Goal: Information Seeking & Learning: Learn about a topic

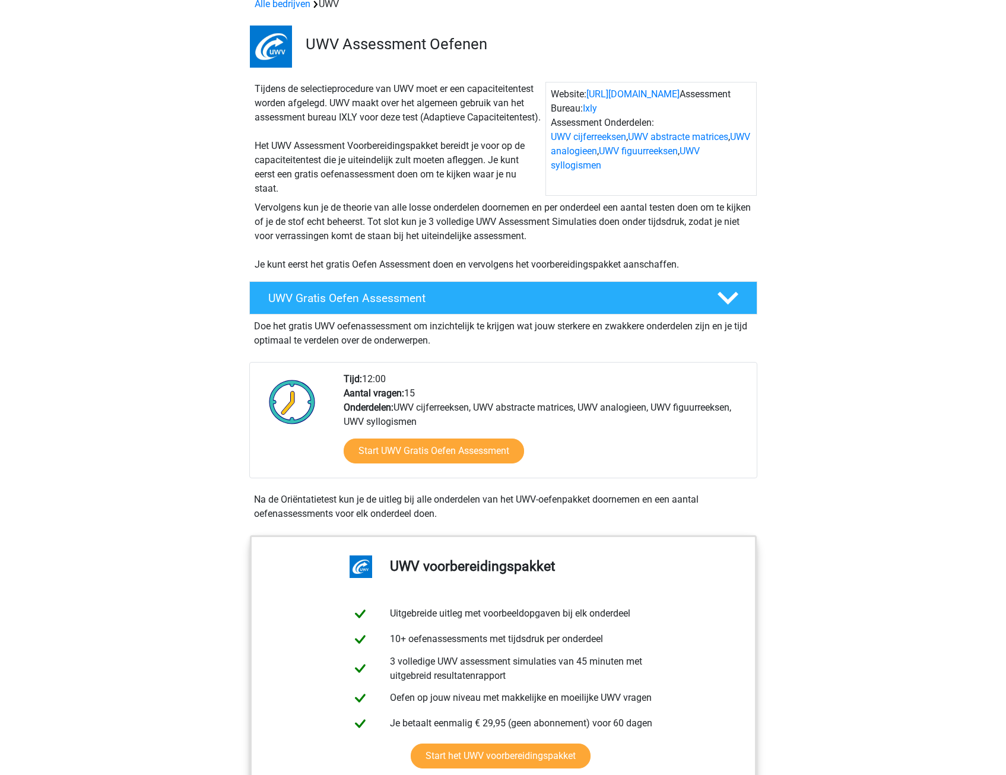
scroll to position [119, 0]
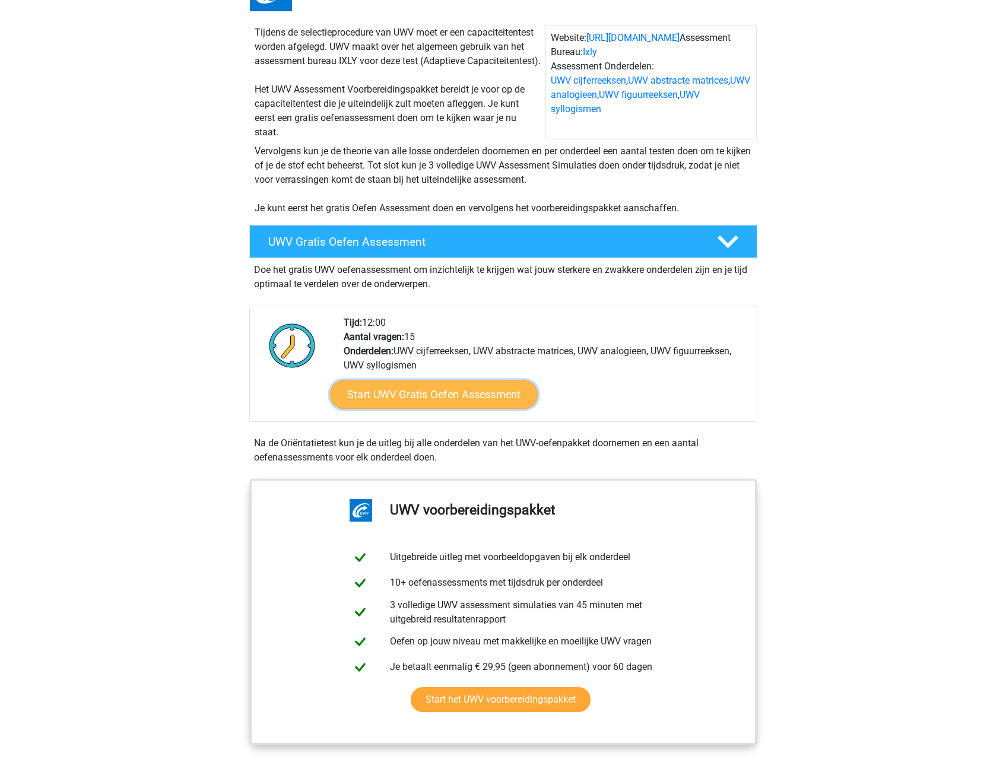
click at [475, 406] on link "Start UWV Gratis Oefen Assessment" at bounding box center [434, 394] width 208 height 28
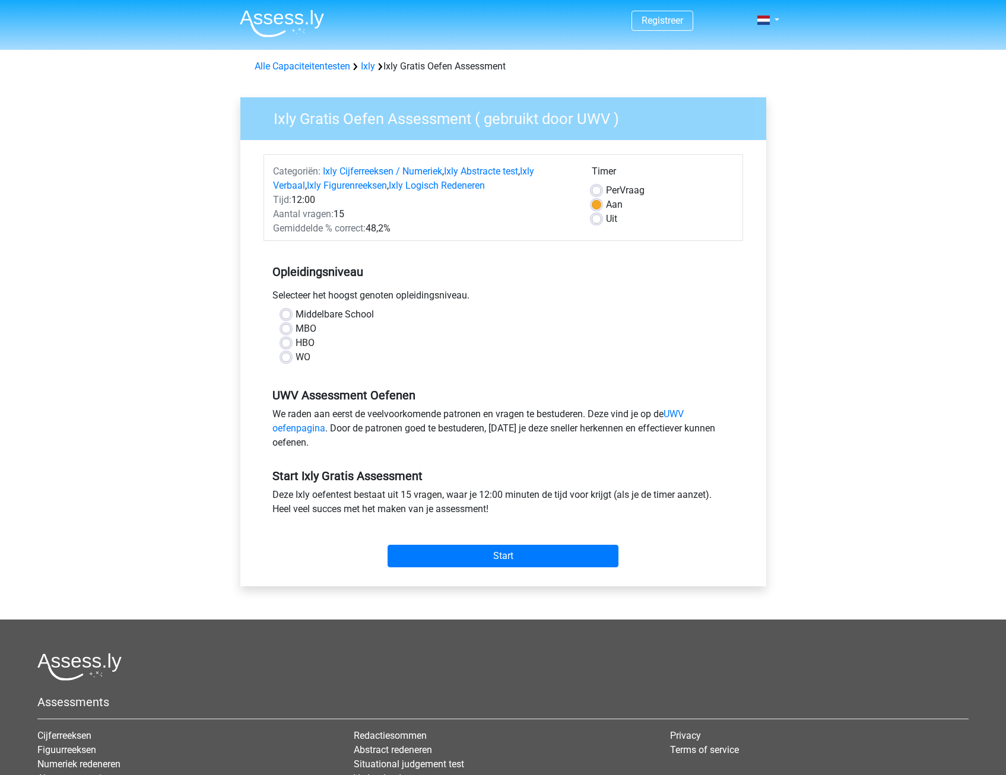
click at [295, 342] on label "HBO" at bounding box center [304, 343] width 19 height 14
click at [286, 342] on input "HBO" at bounding box center [285, 342] width 9 height 12
radio input "true"
click at [491, 545] on input "Start" at bounding box center [502, 556] width 231 height 23
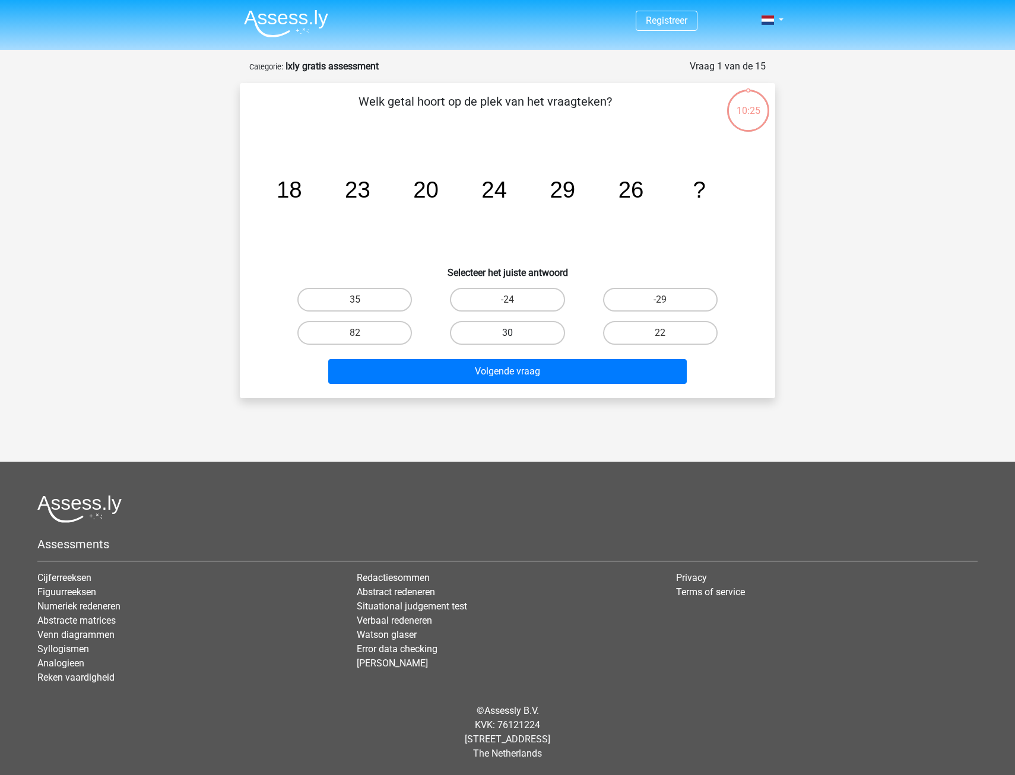
click at [537, 332] on label "30" at bounding box center [507, 333] width 115 height 24
click at [515, 333] on input "30" at bounding box center [511, 337] width 8 height 8
radio input "true"
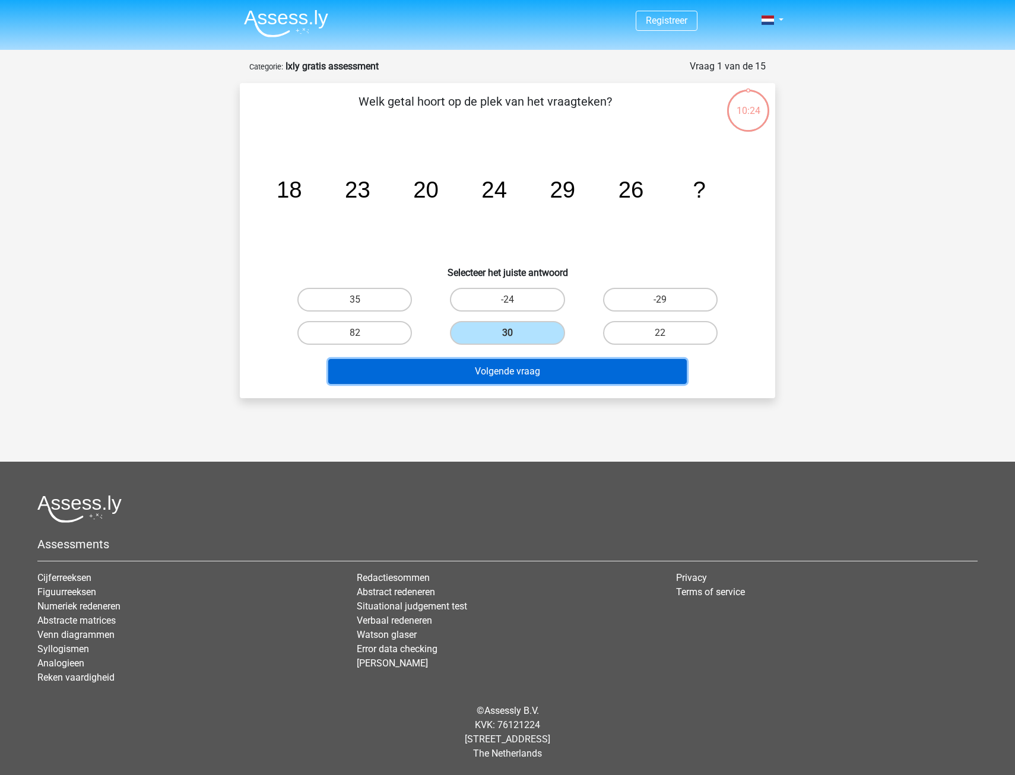
click at [546, 376] on button "Volgende vraag" at bounding box center [507, 371] width 359 height 25
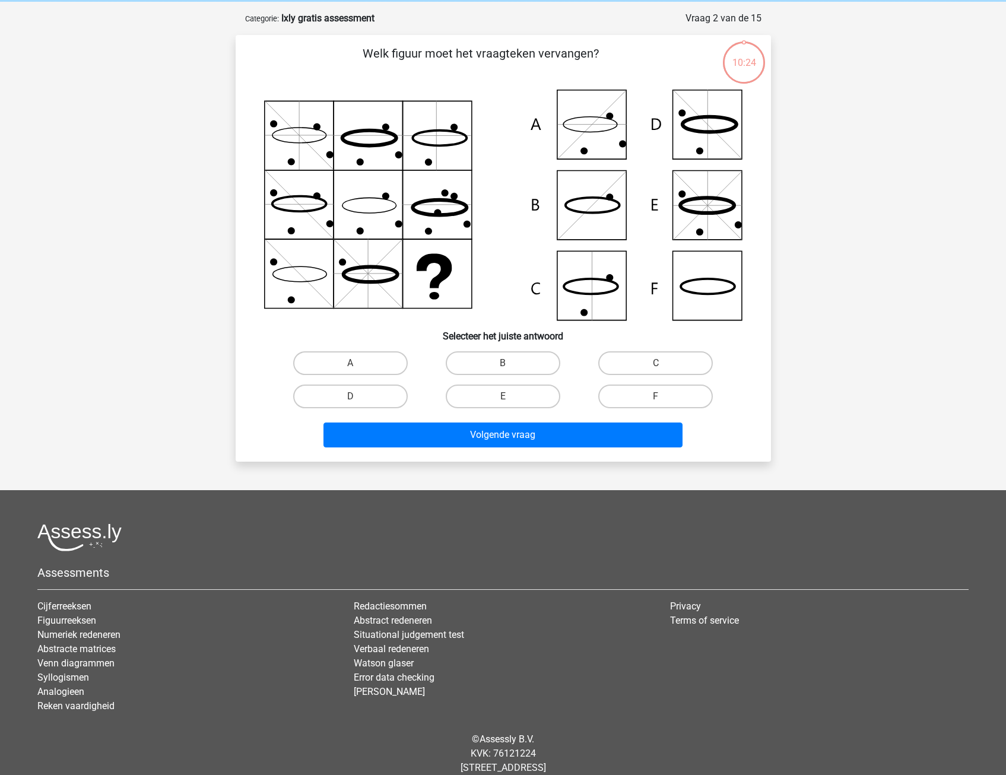
scroll to position [59, 0]
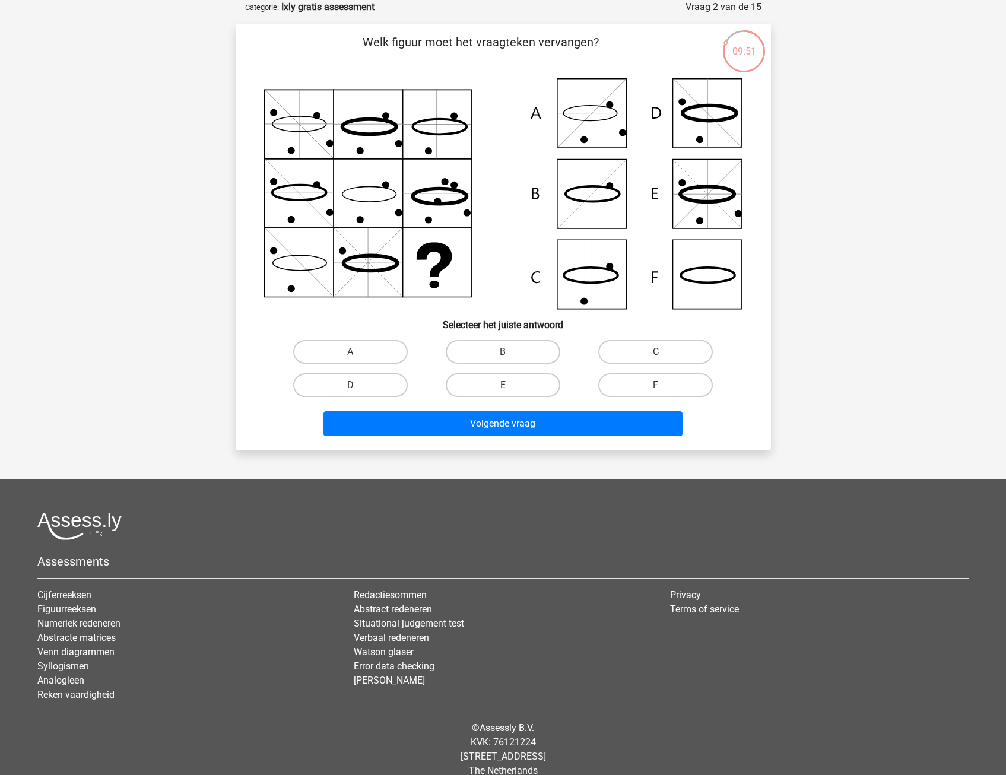
click at [575, 276] on icon at bounding box center [503, 193] width 478 height 231
click at [520, 352] on label "B" at bounding box center [503, 352] width 115 height 24
click at [510, 352] on input "B" at bounding box center [507, 356] width 8 height 8
radio input "true"
click at [638, 357] on label "C" at bounding box center [655, 352] width 115 height 24
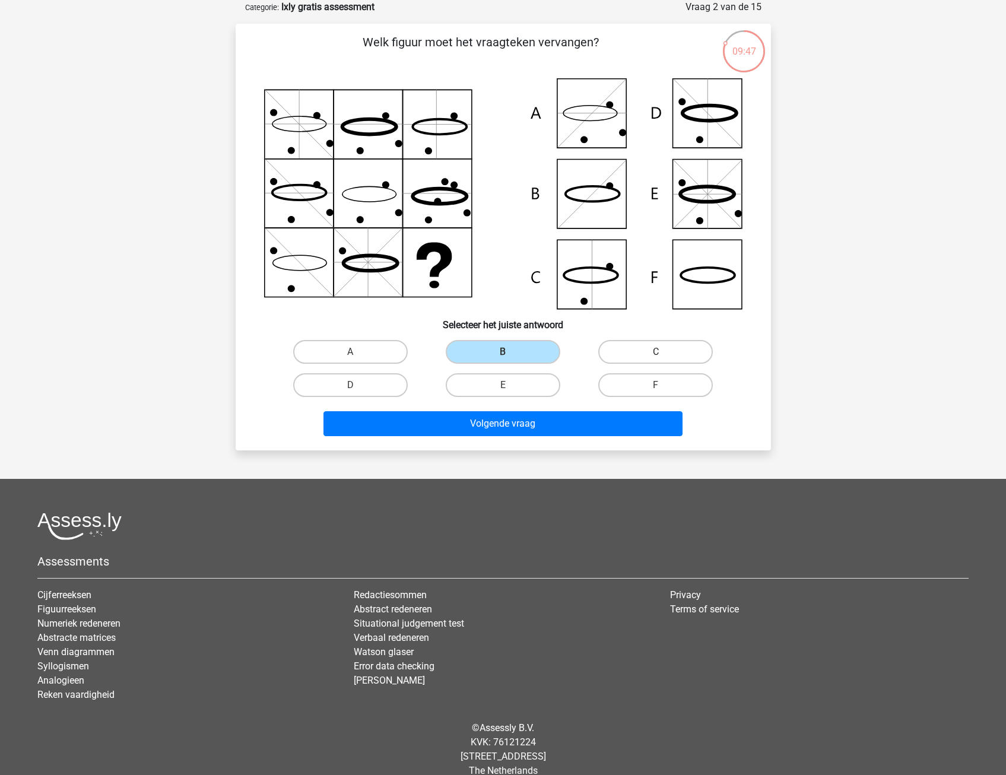
click at [656, 357] on input "C" at bounding box center [660, 356] width 8 height 8
radio input "true"
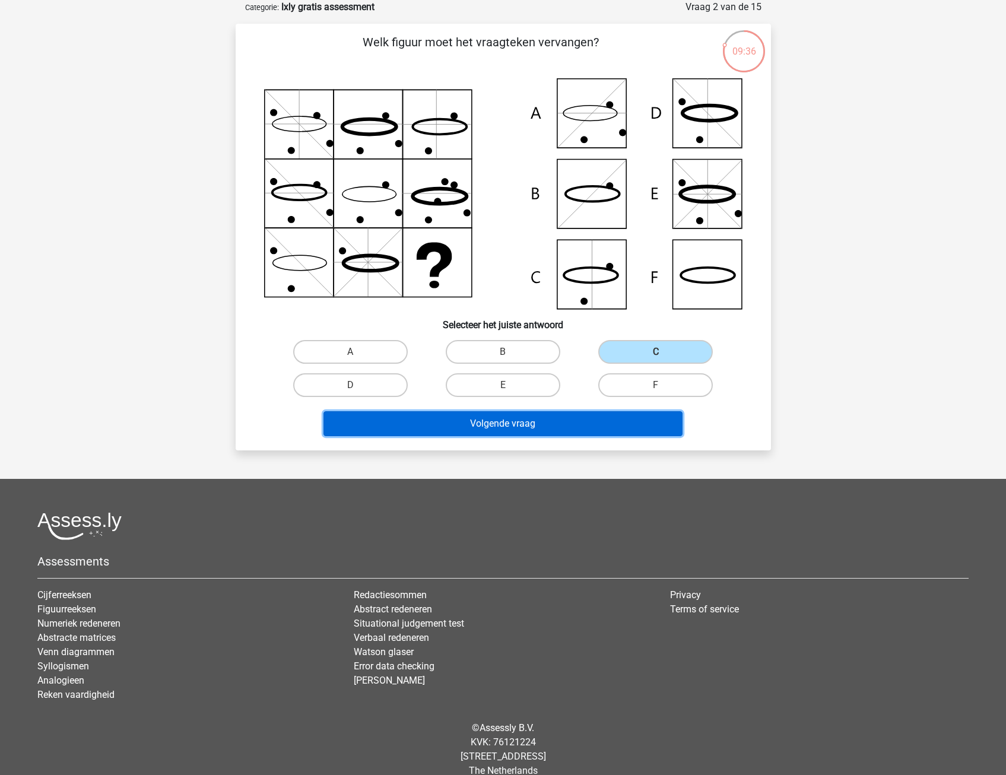
click at [553, 422] on button "Volgende vraag" at bounding box center [502, 423] width 359 height 25
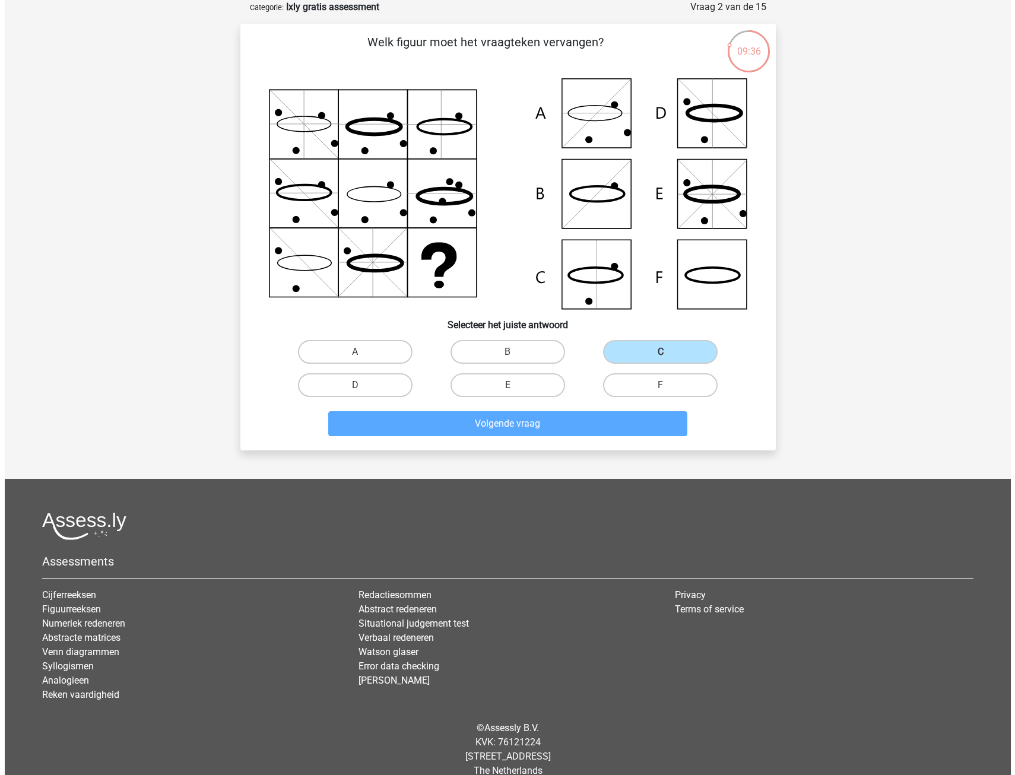
scroll to position [0, 0]
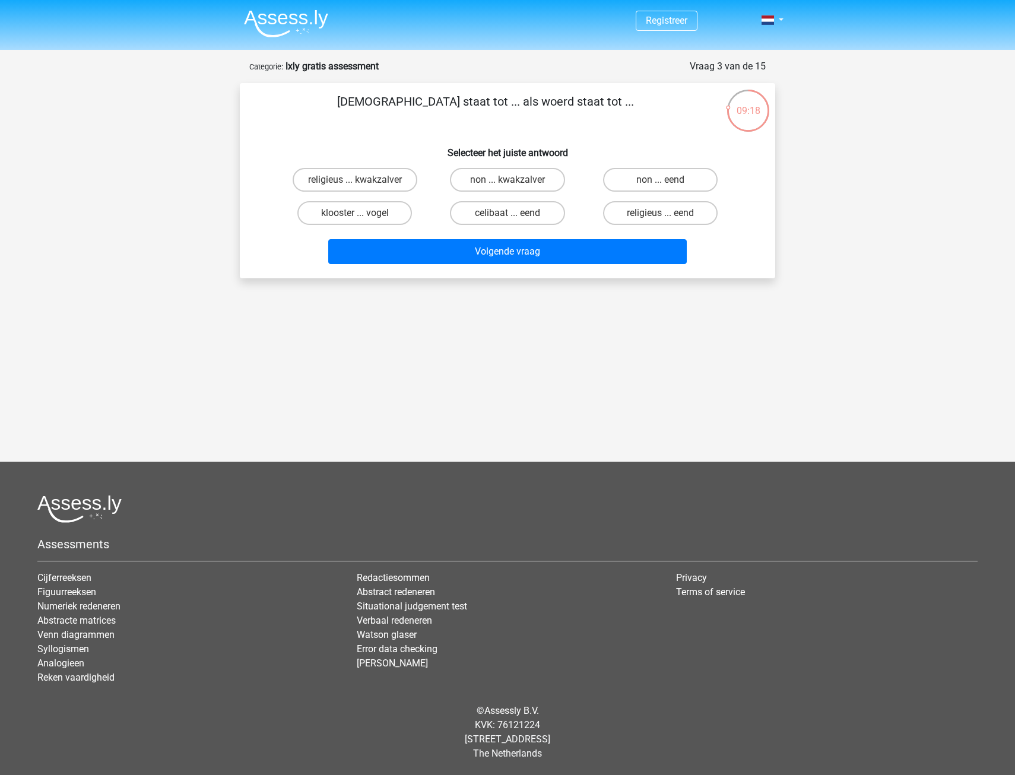
click at [514, 215] on input "celibaat ... eend" at bounding box center [511, 217] width 8 height 8
radio input "true"
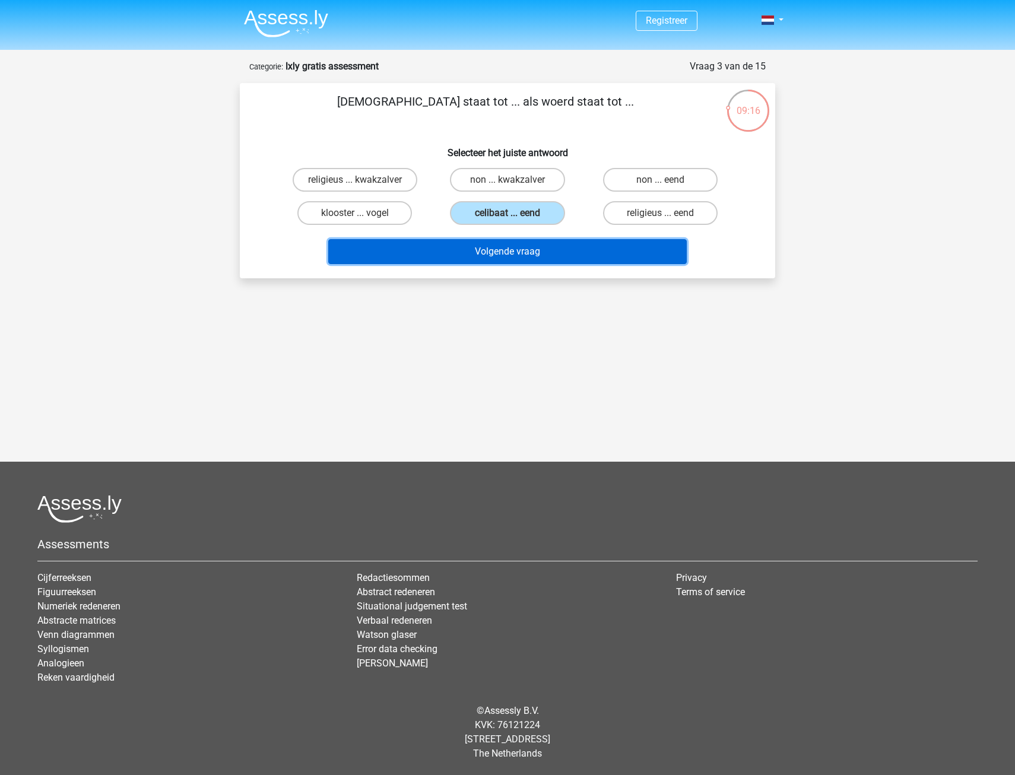
click at [531, 257] on button "Volgende vraag" at bounding box center [507, 251] width 359 height 25
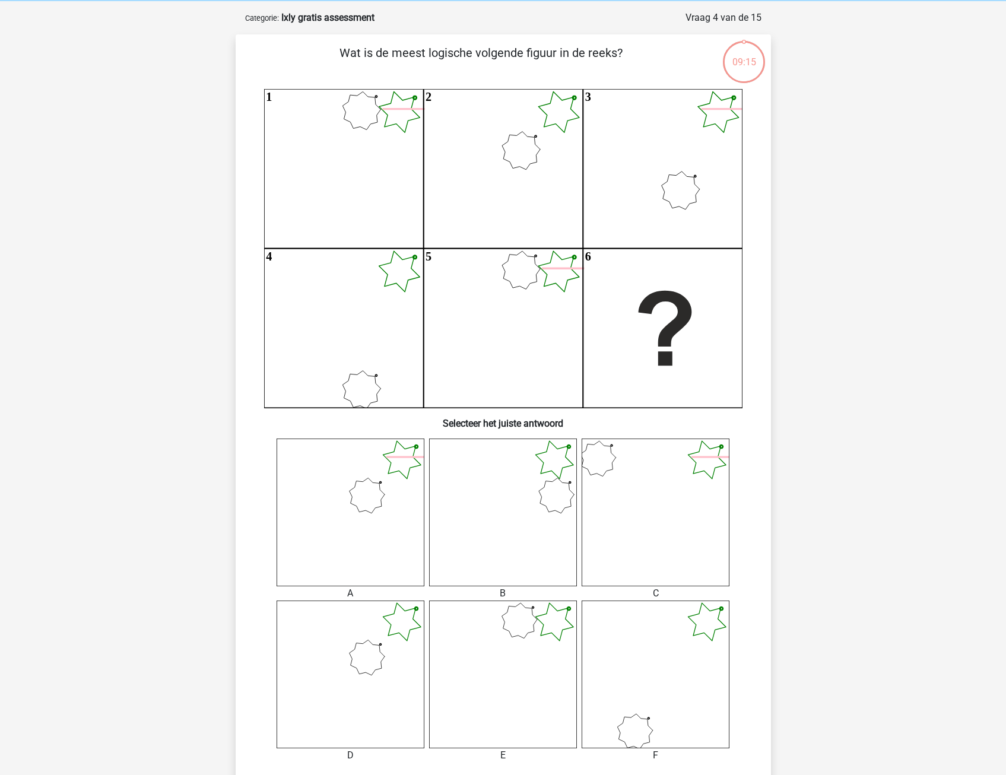
scroll to position [59, 0]
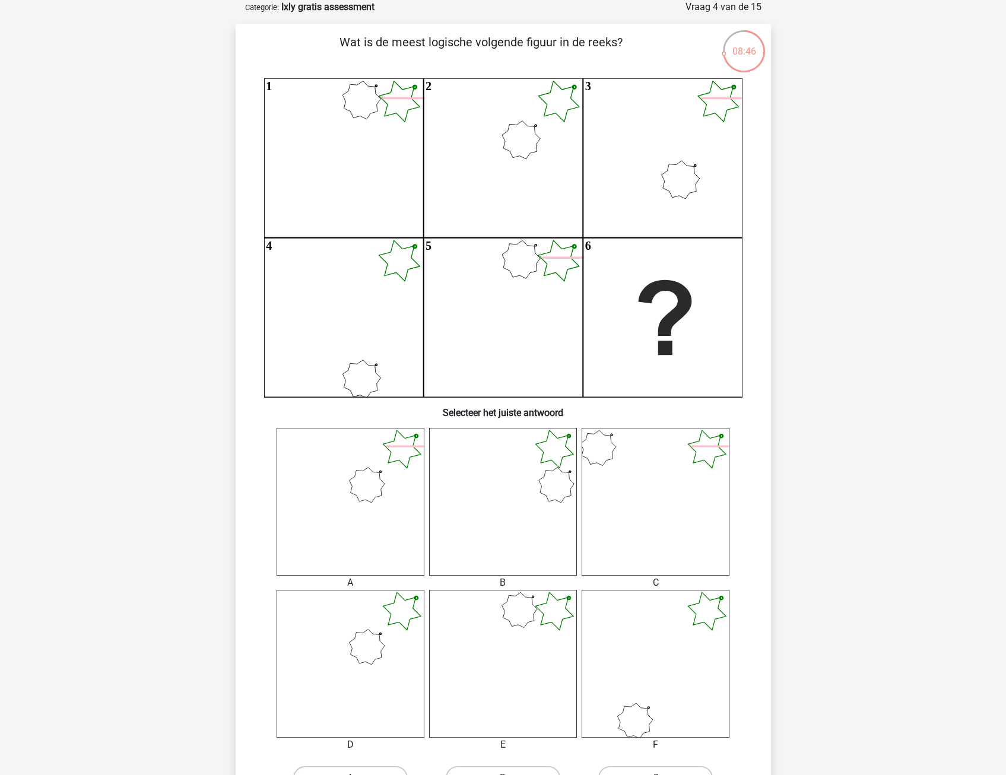
click at [677, 506] on icon at bounding box center [655, 502] width 148 height 148
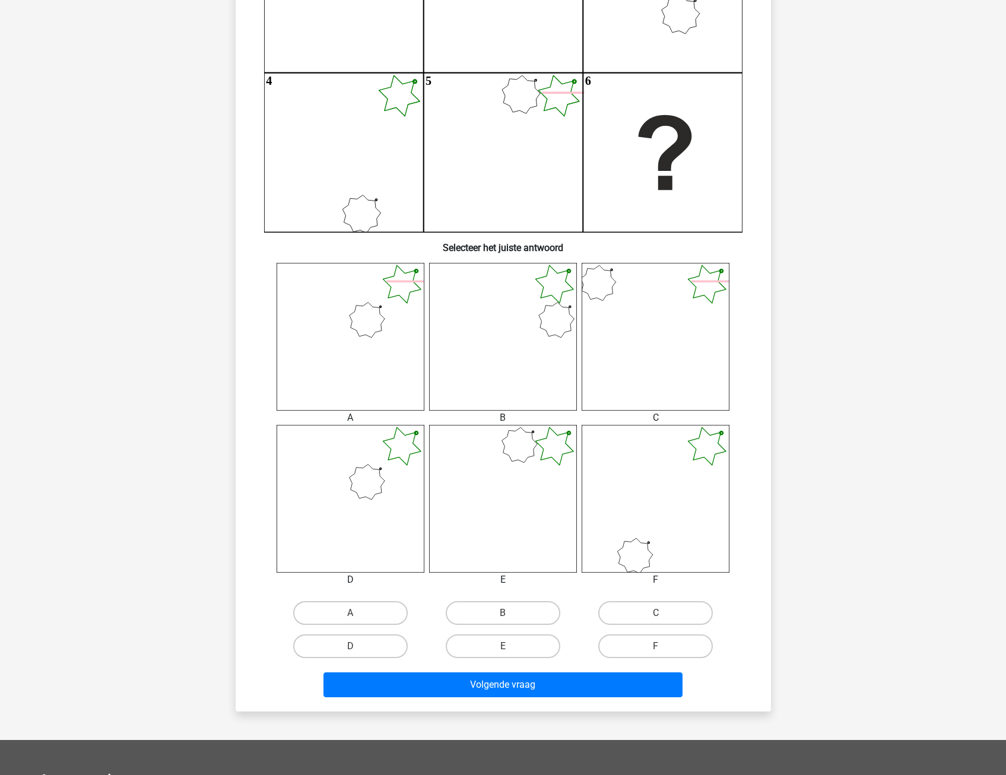
scroll to position [237, 0]
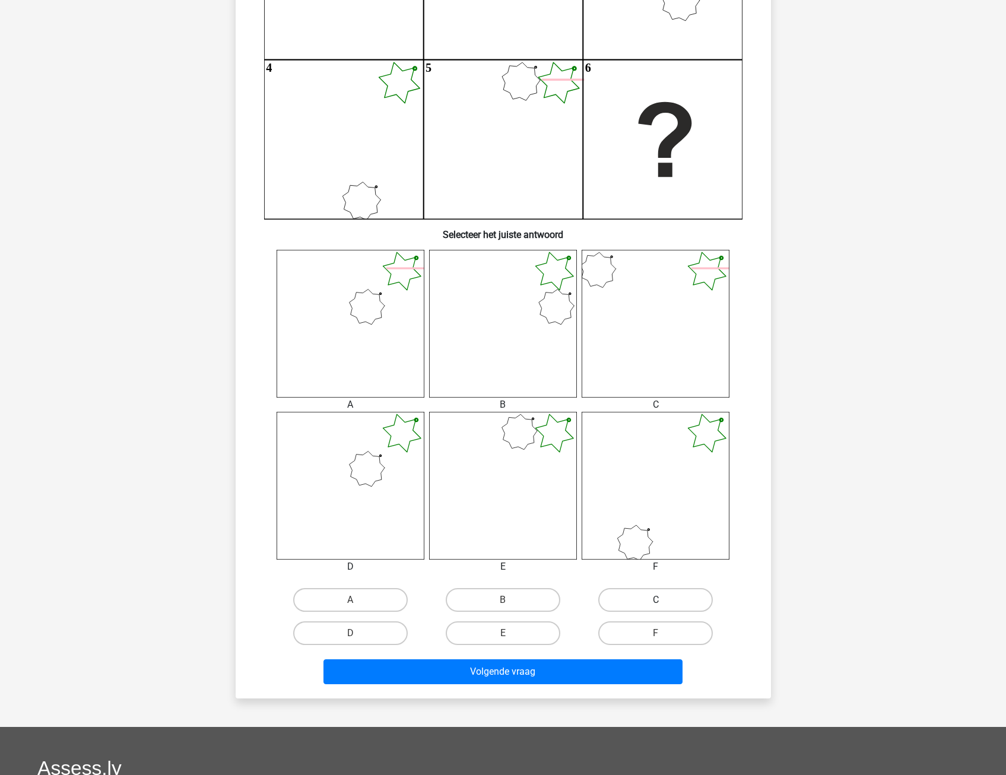
click at [678, 602] on label "C" at bounding box center [655, 600] width 115 height 24
click at [663, 602] on input "C" at bounding box center [660, 604] width 8 height 8
radio input "true"
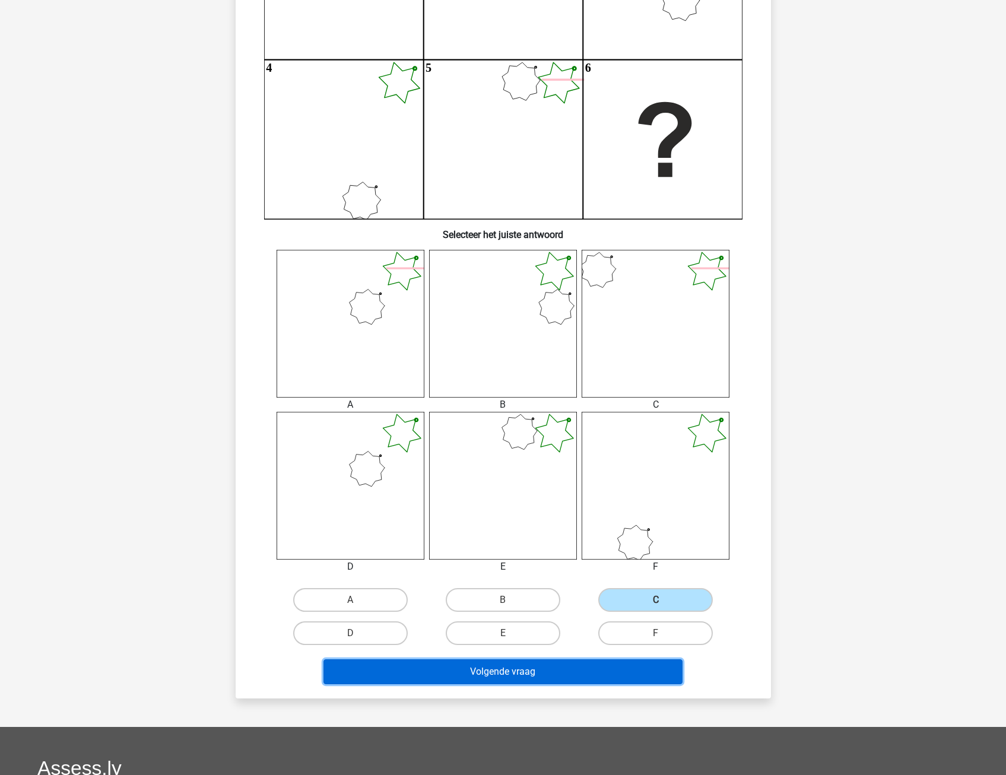
click at [552, 676] on button "Volgende vraag" at bounding box center [502, 671] width 359 height 25
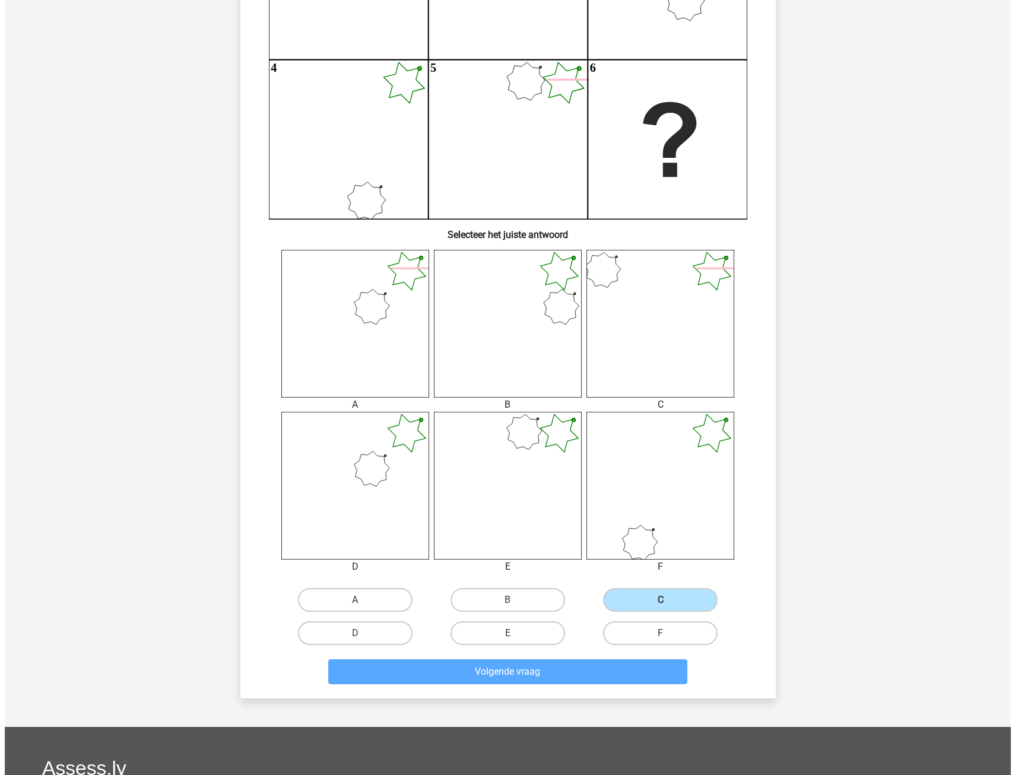
scroll to position [0, 0]
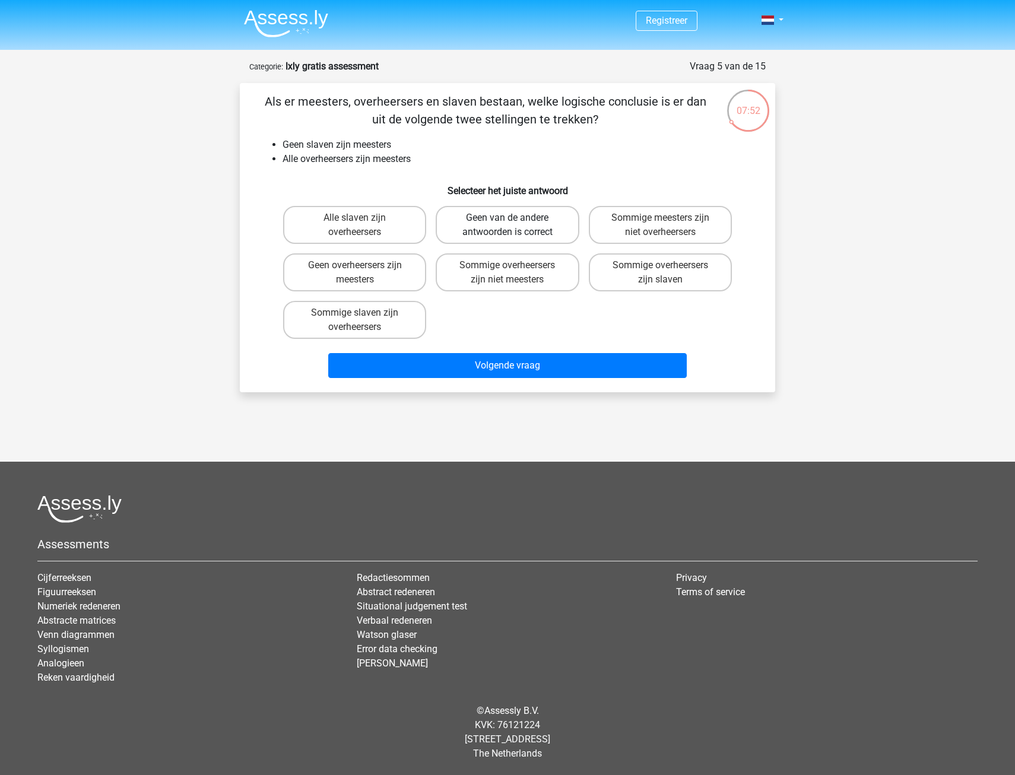
click at [473, 231] on label "Geen van de andere antwoorden is correct" at bounding box center [506, 225] width 143 height 38
click at [507, 225] on input "Geen van de andere antwoorden is correct" at bounding box center [511, 222] width 8 height 8
radio input "true"
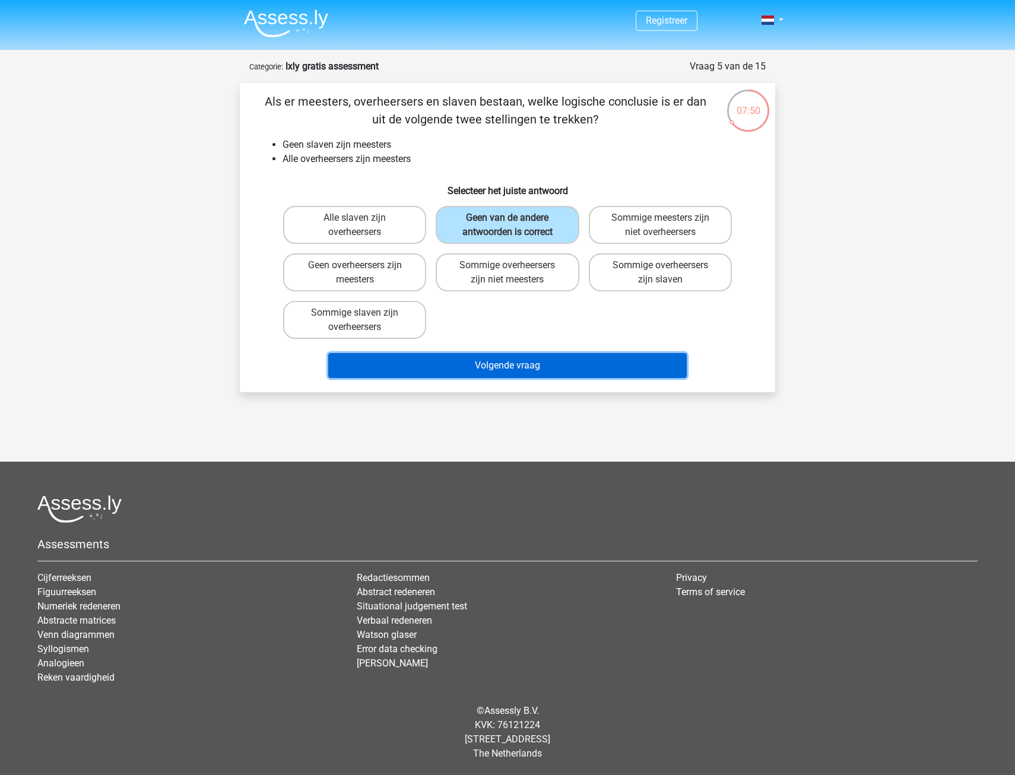
click at [555, 368] on button "Volgende vraag" at bounding box center [507, 365] width 359 height 25
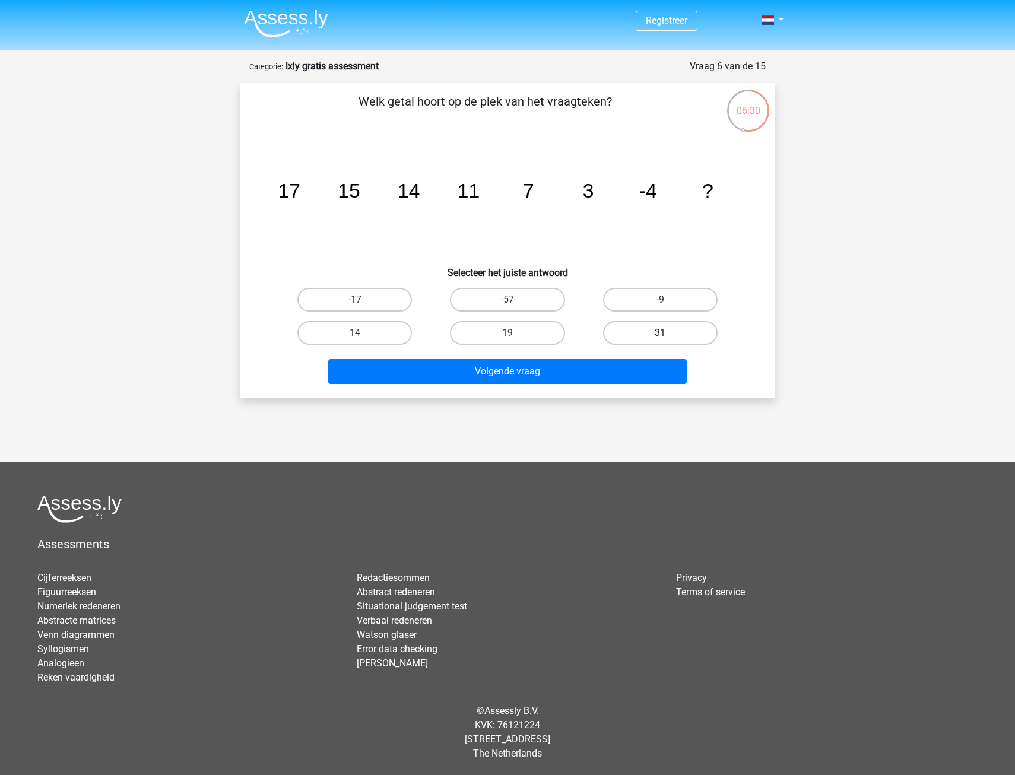
click at [657, 335] on label "31" at bounding box center [660, 333] width 115 height 24
click at [660, 335] on input "31" at bounding box center [664, 337] width 8 height 8
radio input "true"
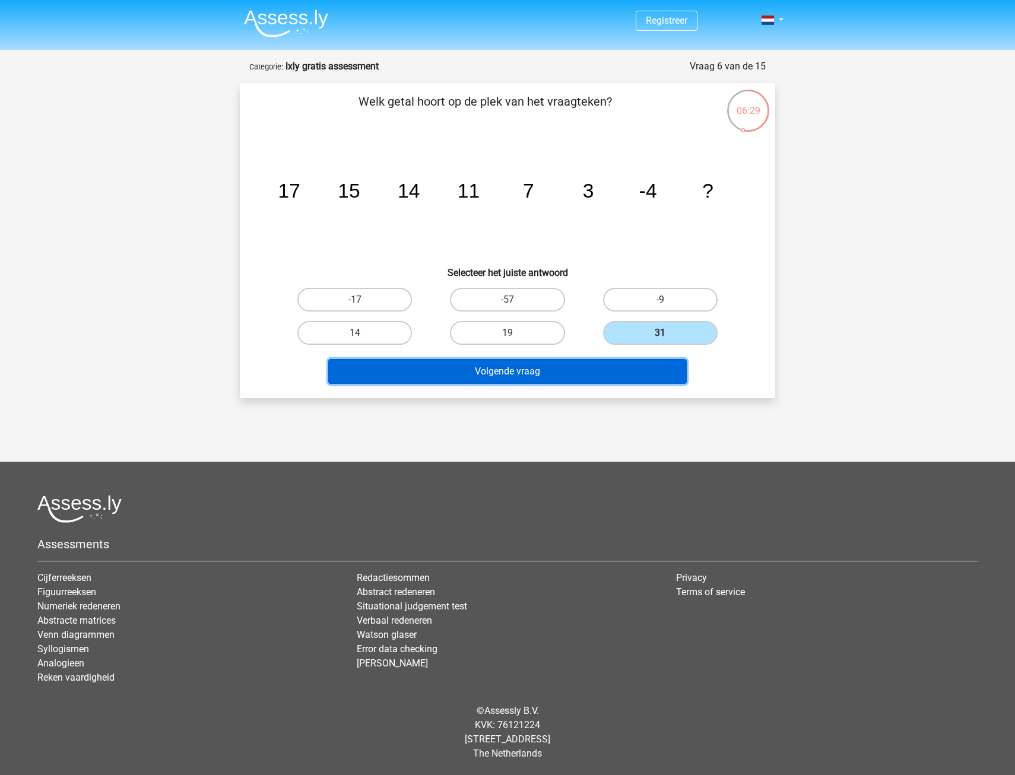
click at [593, 381] on button "Volgende vraag" at bounding box center [507, 371] width 359 height 25
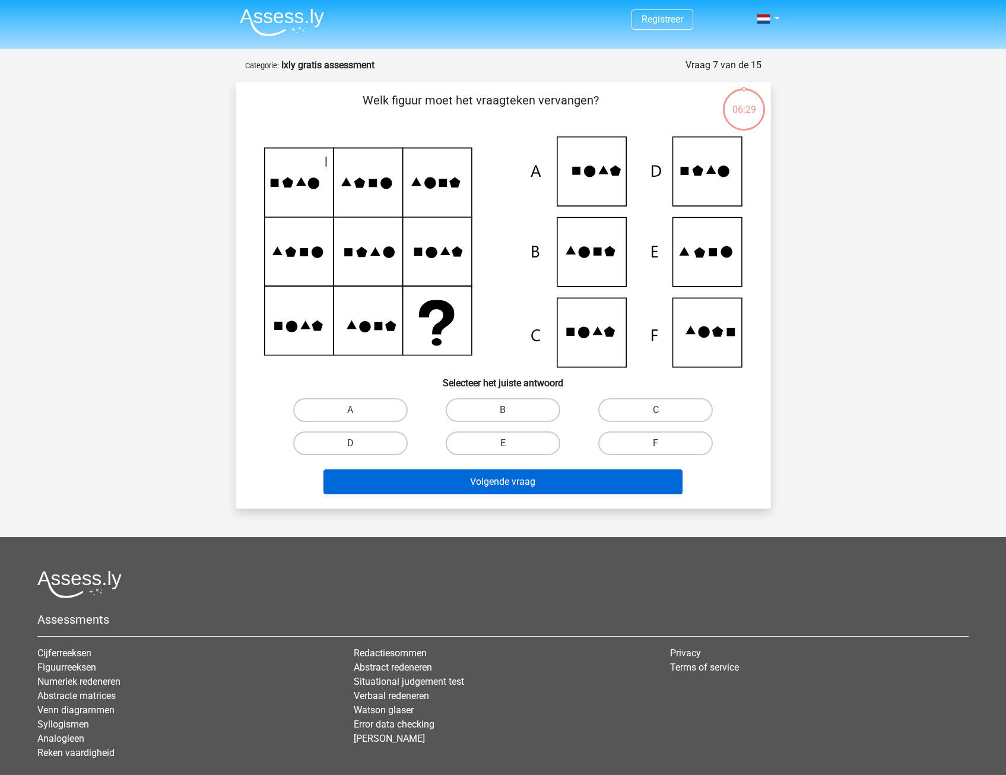
scroll to position [59, 0]
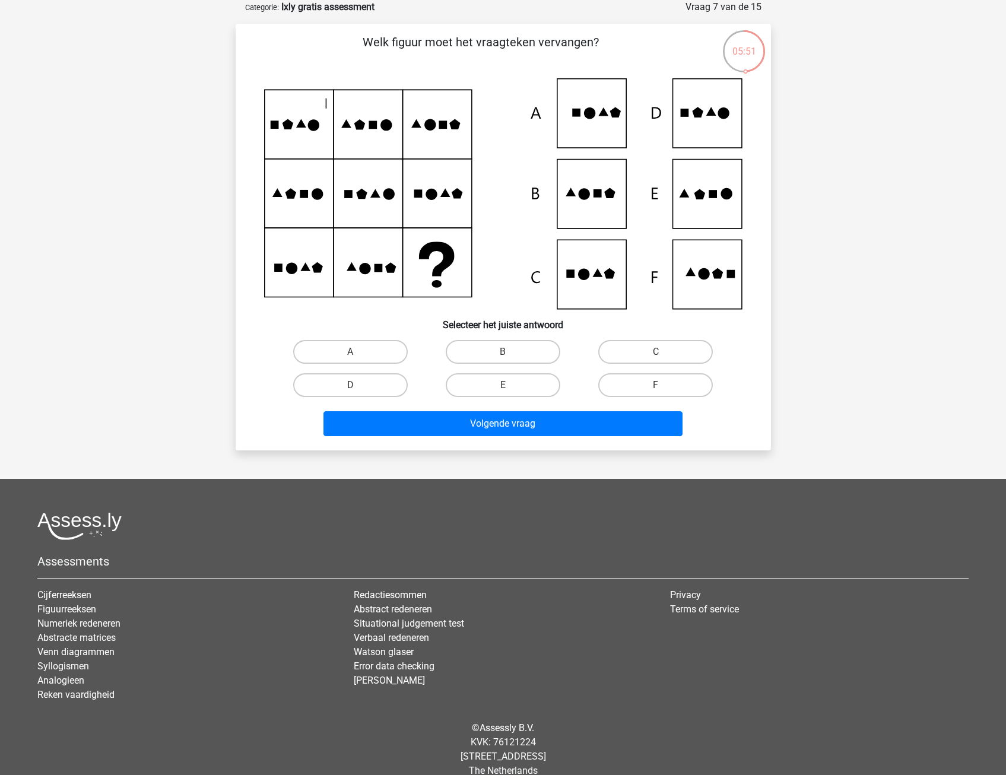
click at [661, 351] on div "C" at bounding box center [655, 352] width 143 height 24
click at [661, 357] on input "C" at bounding box center [660, 356] width 8 height 8
radio input "true"
